Goal: Information Seeking & Learning: Learn about a topic

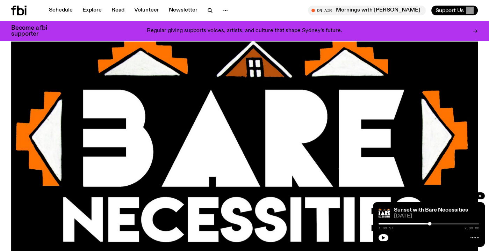
scroll to position [104, 0]
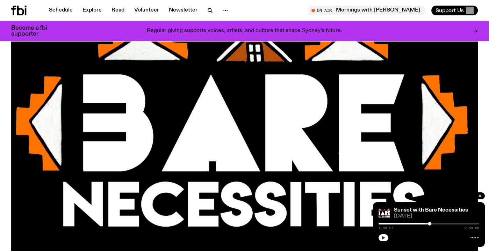
click at [385, 234] on div at bounding box center [429, 237] width 101 height 8
click at [385, 236] on icon "button" at bounding box center [384, 238] width 4 height 4
click at [62, 13] on link "Schedule" at bounding box center [61, 11] width 32 height 10
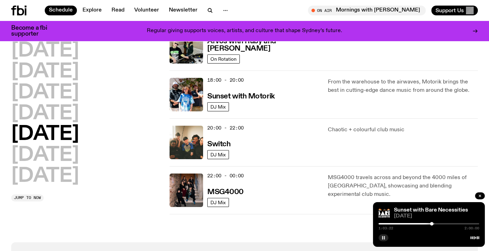
scroll to position [280, 0]
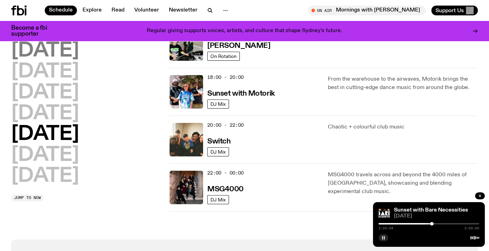
click at [77, 54] on h2 "[DATE]" at bounding box center [45, 51] width 68 height 20
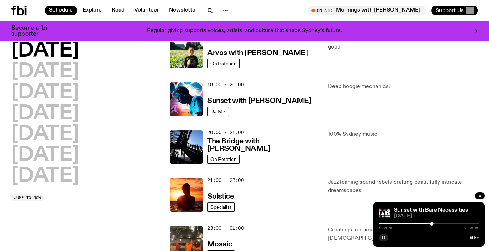
scroll to position [301, 0]
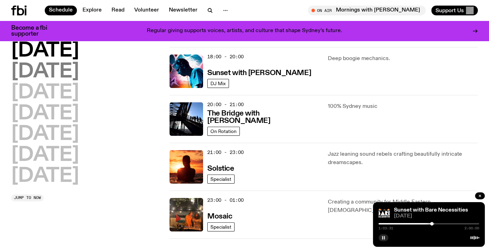
drag, startPoint x: 66, startPoint y: 84, endPoint x: 69, endPoint y: 71, distance: 12.9
click at [66, 84] on h2 "[DATE]" at bounding box center [45, 93] width 68 height 20
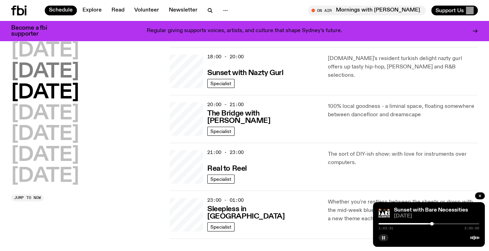
click at [69, 71] on h2 "[DATE]" at bounding box center [45, 72] width 68 height 20
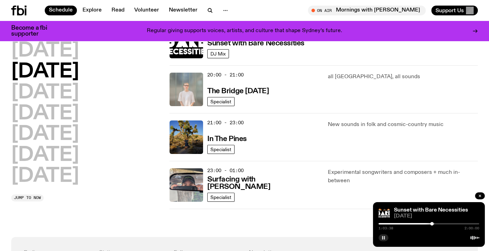
scroll to position [358, 0]
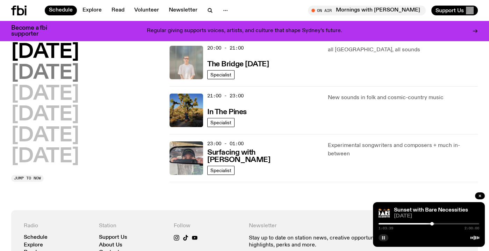
click at [79, 70] on h2 "[DATE]" at bounding box center [45, 74] width 68 height 20
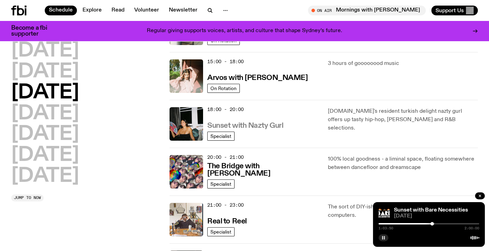
scroll to position [249, 0]
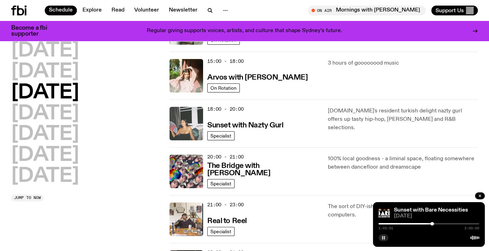
click at [187, 121] on img at bounding box center [187, 124] width 34 height 34
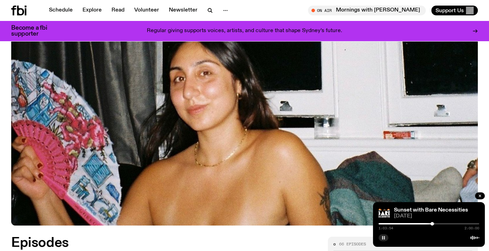
scroll to position [344, 0]
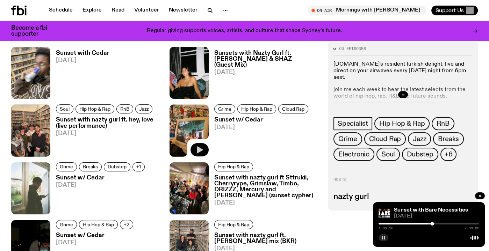
click at [204, 148] on button "button" at bounding box center [200, 149] width 18 height 13
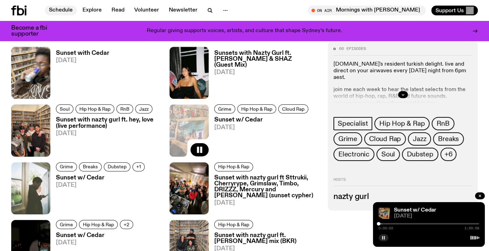
click at [50, 11] on link "Schedule" at bounding box center [61, 11] width 32 height 10
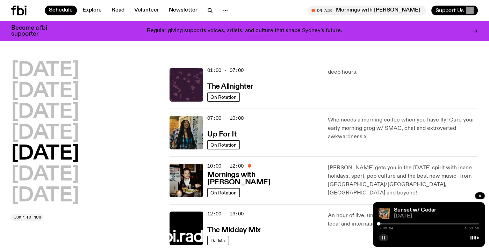
scroll to position [20, 0]
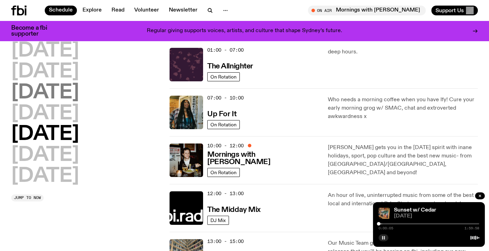
click at [79, 94] on h2 "[DATE]" at bounding box center [45, 93] width 68 height 20
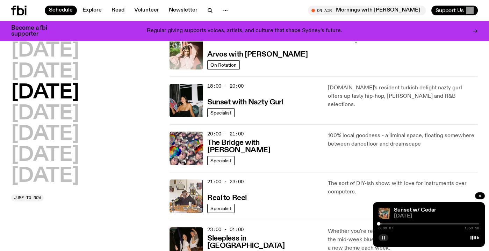
scroll to position [318, 0]
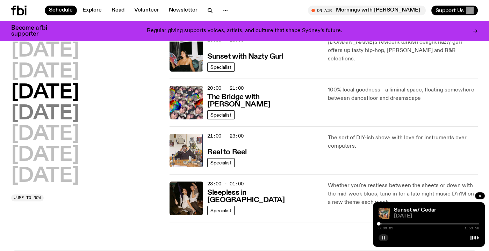
click at [79, 116] on h2 "[DATE]" at bounding box center [45, 114] width 68 height 20
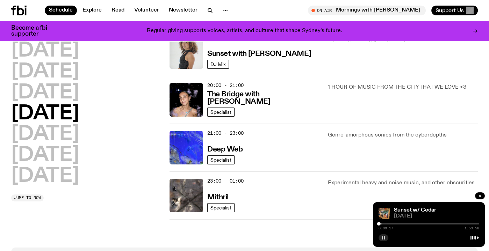
scroll to position [323, 0]
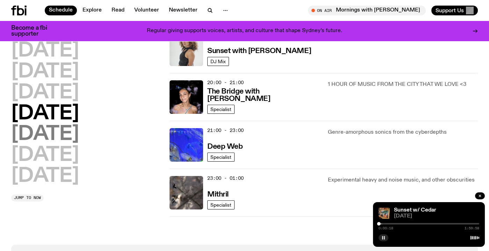
click at [63, 138] on h2 "[DATE]" at bounding box center [45, 135] width 68 height 20
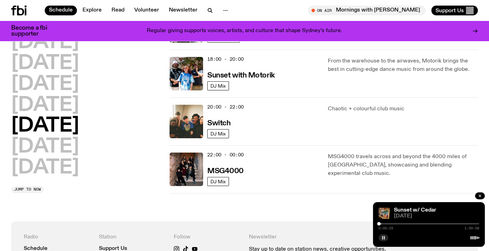
scroll to position [299, 0]
click at [99, 145] on div "[DATE] [DATE] [DATE] [DATE] [DATE] [DATE] [DATE]" at bounding box center [86, 105] width 150 height 145
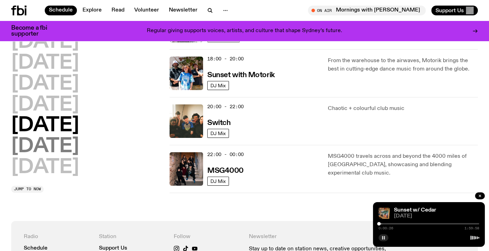
click at [79, 144] on h2 "[DATE]" at bounding box center [45, 147] width 68 height 20
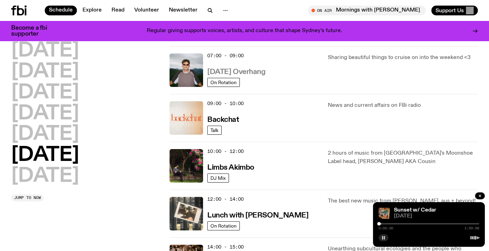
scroll to position [116, 0]
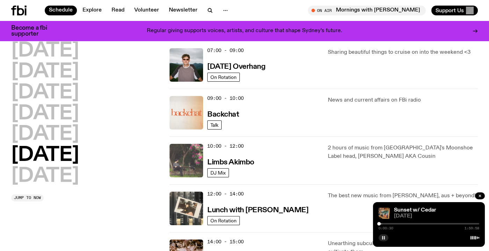
click at [186, 165] on img at bounding box center [187, 161] width 34 height 34
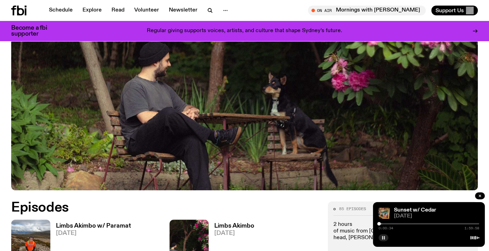
scroll to position [358, 0]
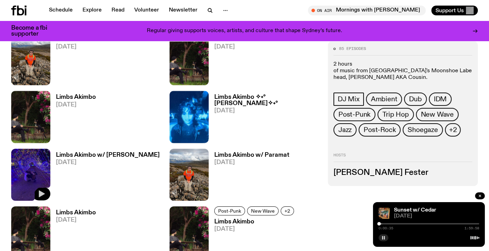
click at [42, 192] on icon "button" at bounding box center [41, 194] width 8 height 8
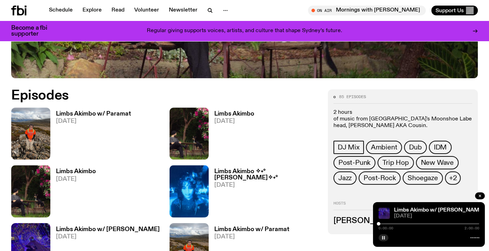
scroll to position [284, 0]
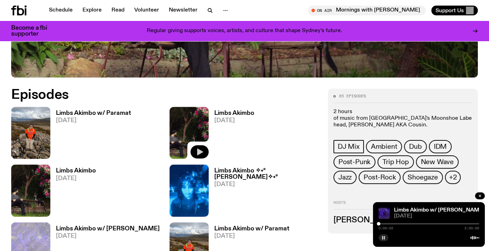
click at [198, 147] on button "button" at bounding box center [200, 151] width 18 height 13
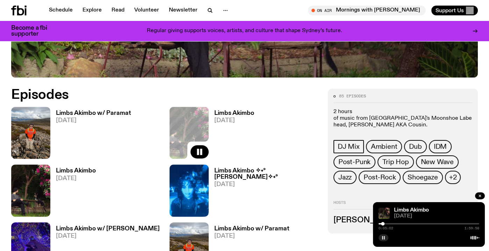
drag, startPoint x: 379, startPoint y: 223, endPoint x: 383, endPoint y: 224, distance: 4.3
click at [383, 224] on div at bounding box center [382, 223] width 3 height 3
click at [52, 10] on link "Schedule" at bounding box center [61, 11] width 32 height 10
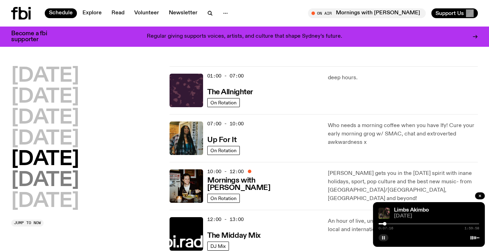
click at [40, 173] on h2 "[DATE]" at bounding box center [45, 181] width 68 height 20
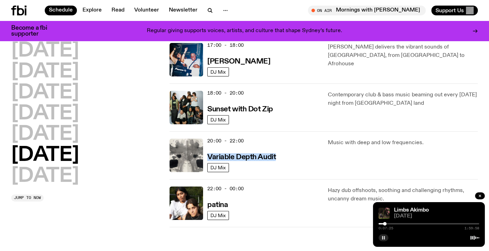
scroll to position [427, 0]
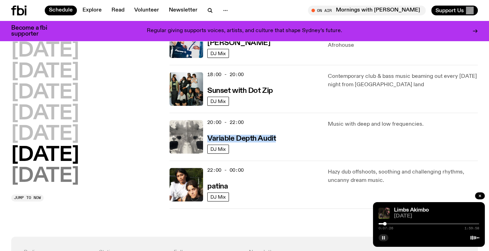
click at [37, 171] on h2 "[DATE]" at bounding box center [45, 177] width 68 height 20
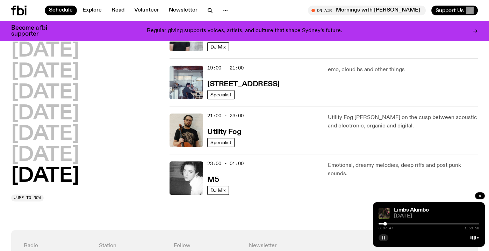
scroll to position [483, 0]
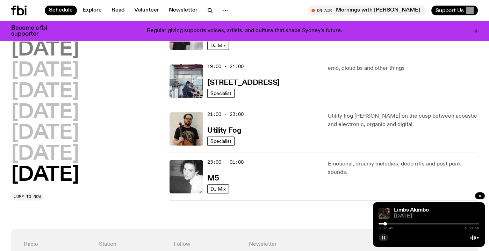
click at [79, 50] on h2 "[DATE]" at bounding box center [45, 50] width 68 height 20
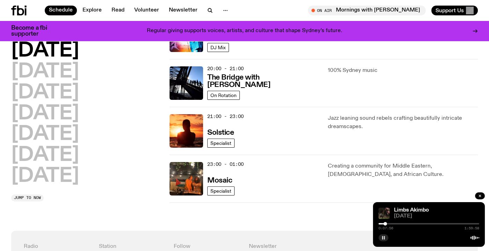
scroll to position [338, 0]
